Goal: Information Seeking & Learning: Learn about a topic

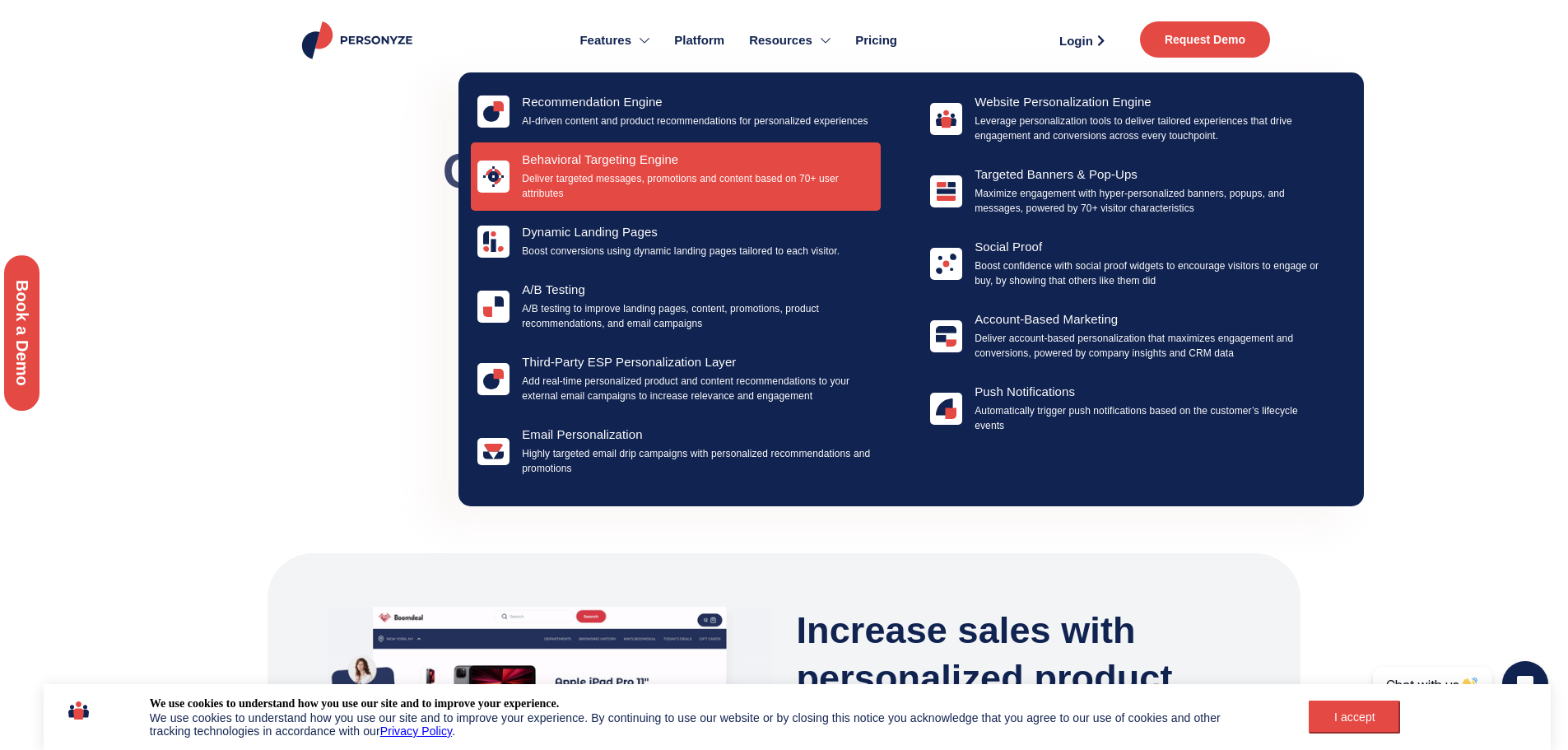
click at [633, 190] on p "Deliver targeted messages, promotions and content based on 70+ user attributes" at bounding box center [698, 185] width 352 height 30
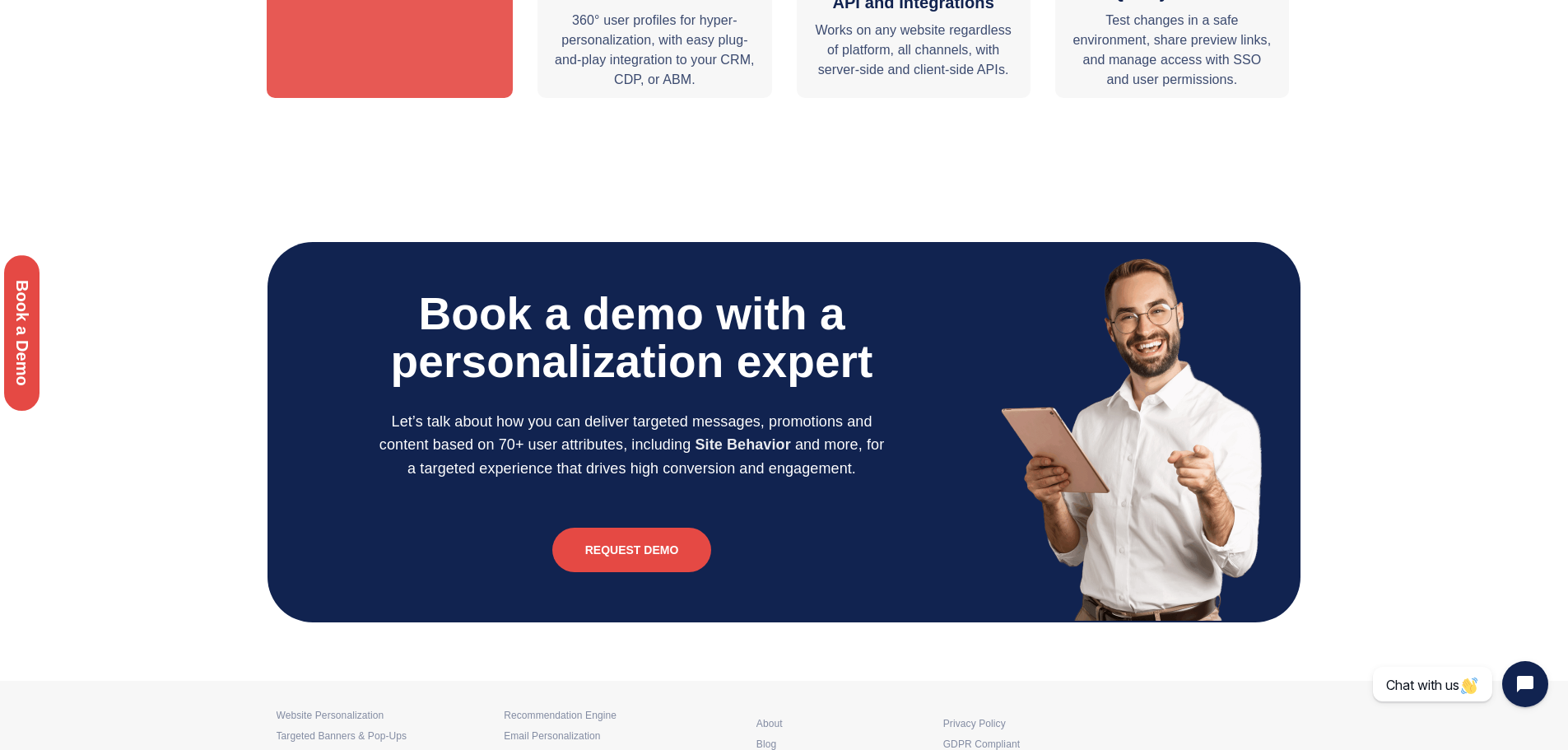
scroll to position [5121, 0]
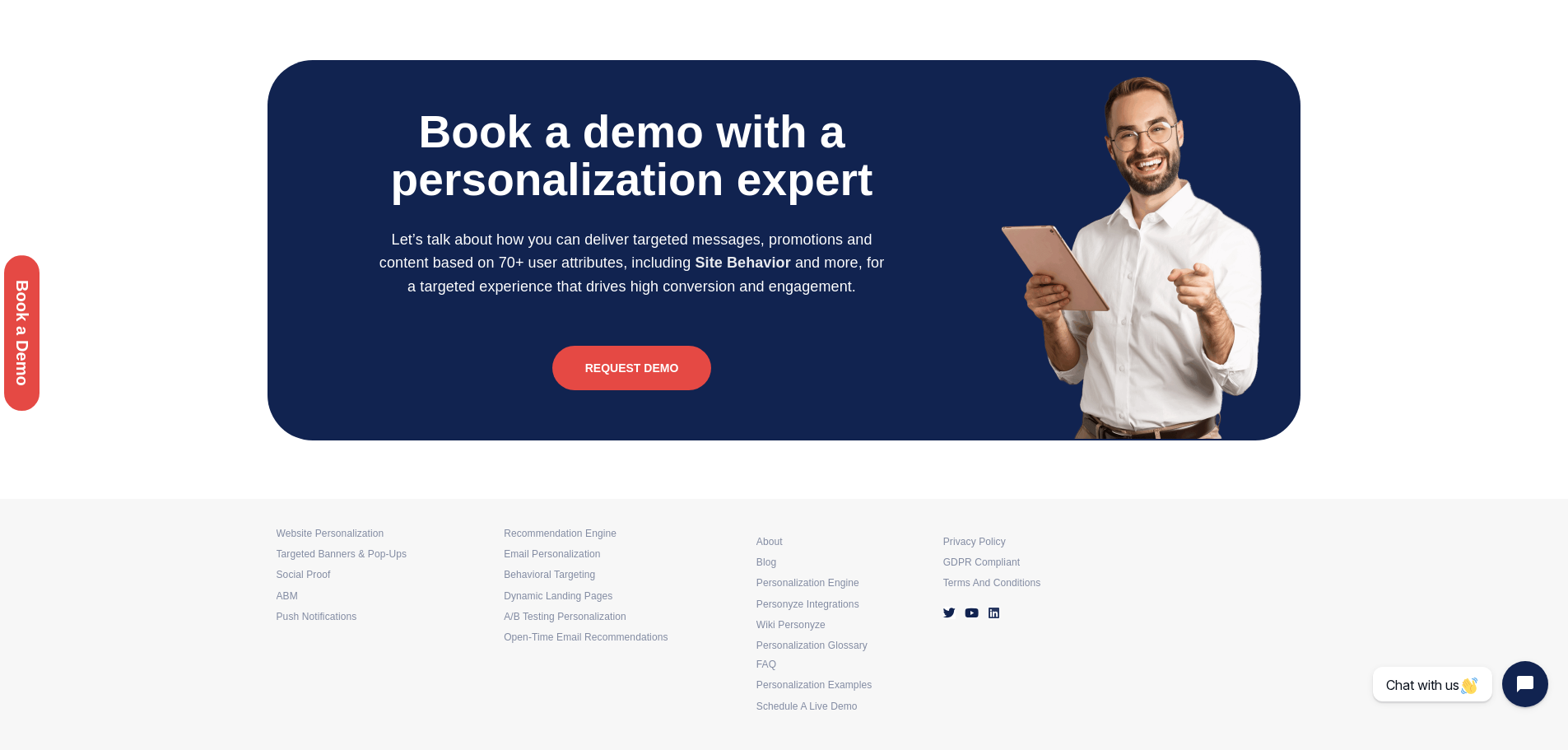
click at [993, 613] on icon at bounding box center [994, 613] width 13 height 13
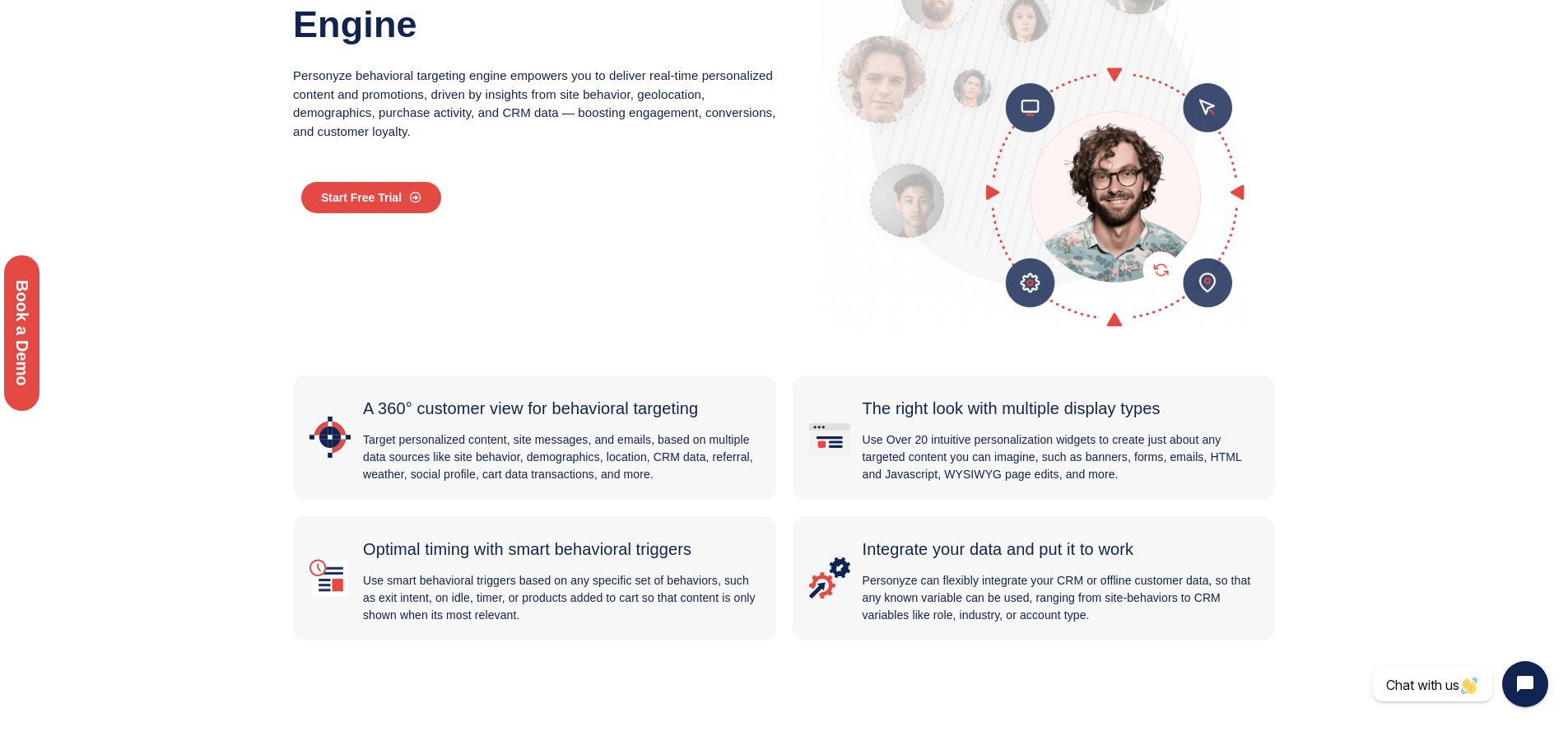
scroll to position [0, 0]
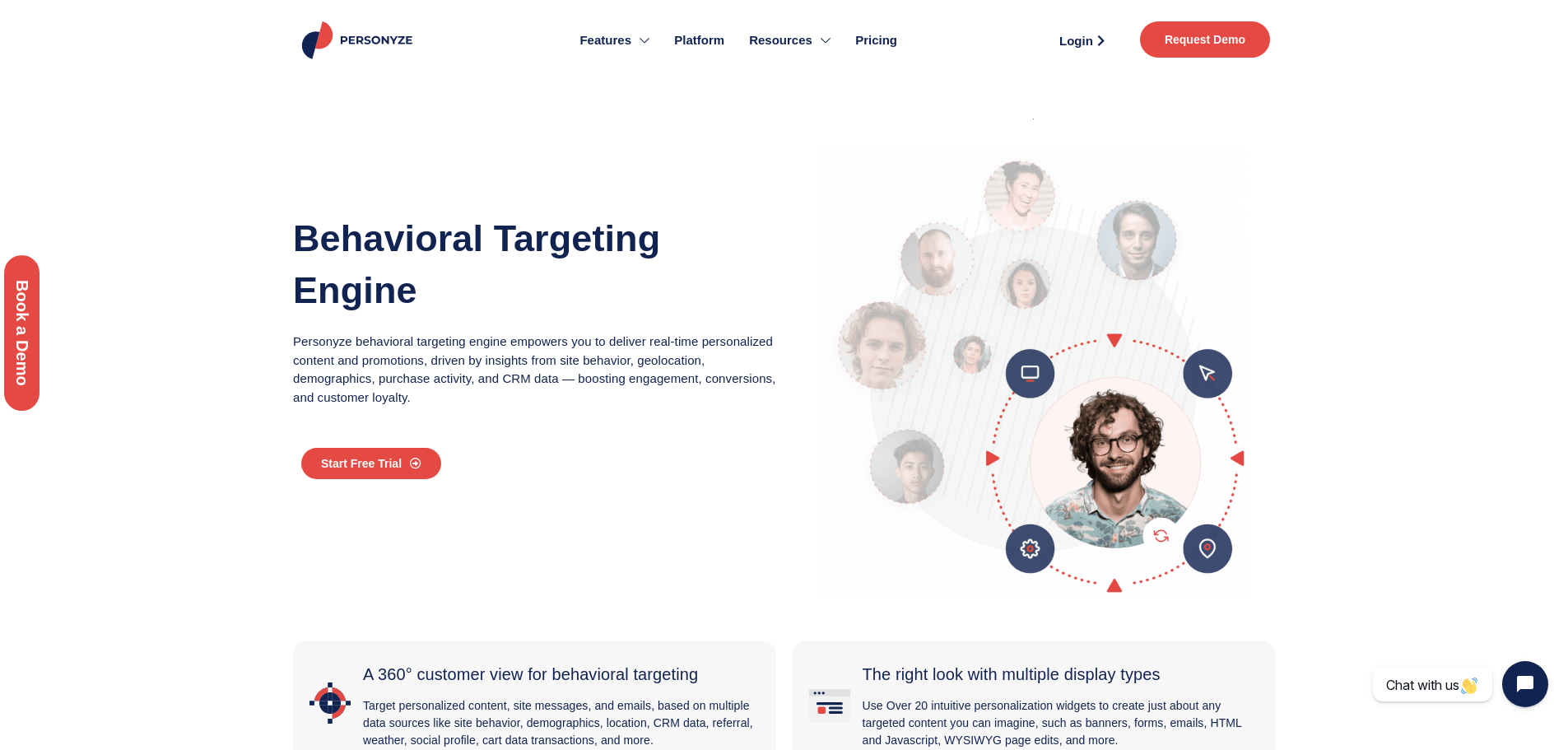
click at [703, 44] on span "Platform" at bounding box center [699, 40] width 50 height 19
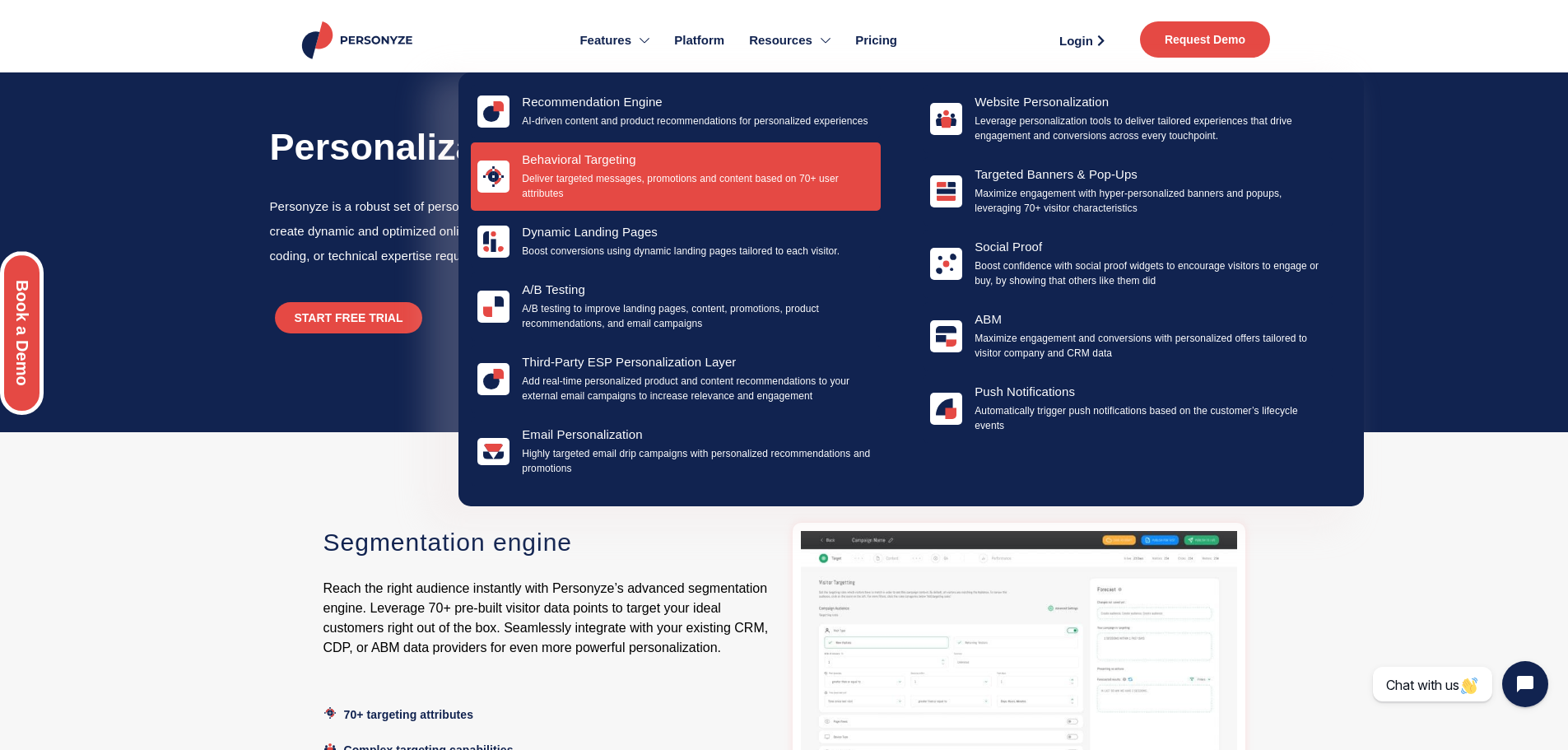
click at [673, 172] on p "Deliver targeted messages, promotions and content based on 70+ user attributes" at bounding box center [698, 185] width 352 height 30
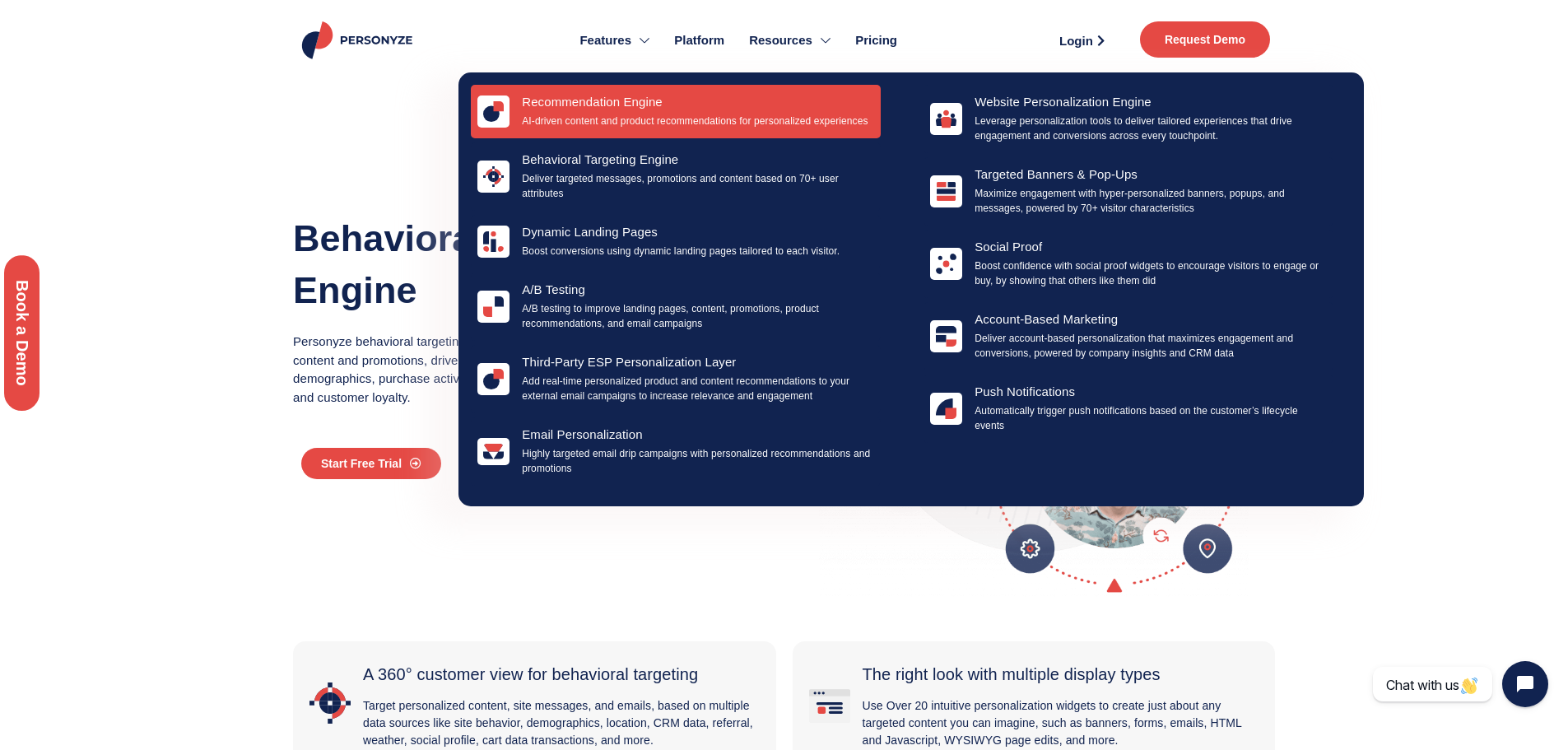
click at [663, 117] on p "AI-driven content and product recommendations for personalized experiences" at bounding box center [698, 121] width 352 height 14
